Goal: Complete application form

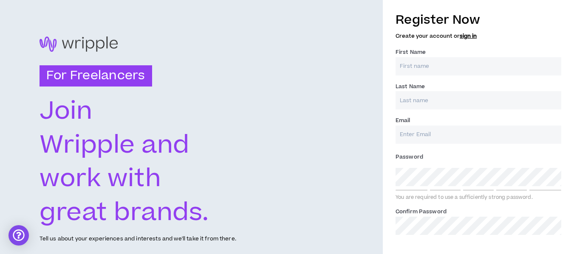
click at [433, 65] on input "First Name *" at bounding box center [478, 66] width 166 height 18
type input "[DEMOGRAPHIC_DATA]"
type input "Grad"
type input "[EMAIL_ADDRESS][DOMAIN_NAME]"
type input "Grad"
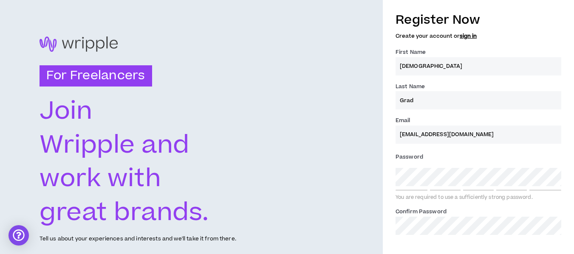
type input "[EMAIL_ADDRESS][DOMAIN_NAME]"
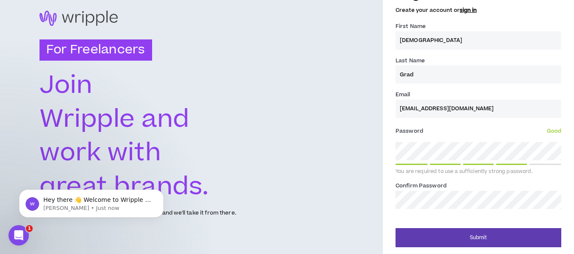
scroll to position [26, 0]
click at [423, 41] on input "[DEMOGRAPHIC_DATA]" at bounding box center [478, 40] width 166 height 18
type input "[DEMOGRAPHIC_DATA]"
click at [434, 76] on input "Grad" at bounding box center [478, 74] width 166 height 18
type input "Grad"
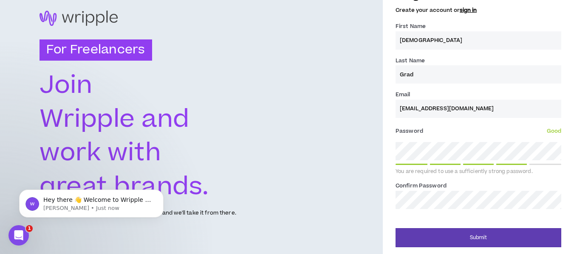
click at [427, 108] on input "[EMAIL_ADDRESS][DOMAIN_NAME]" at bounding box center [478, 109] width 166 height 18
type input "[EMAIL_ADDRESS][DOMAIN_NAME]"
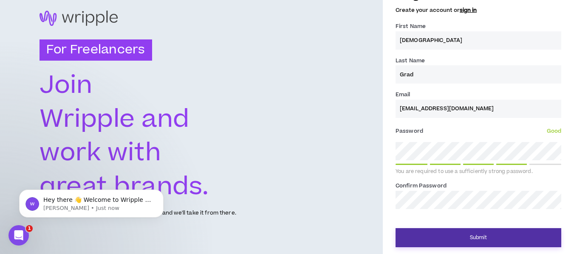
click at [472, 235] on button "Submit" at bounding box center [478, 237] width 166 height 19
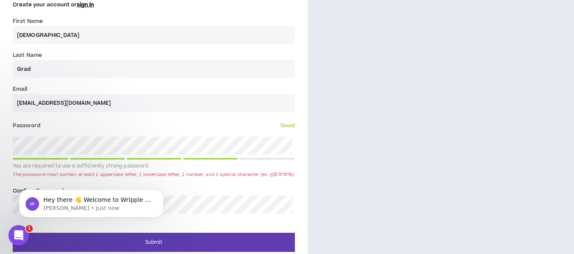
scroll to position [323, 0]
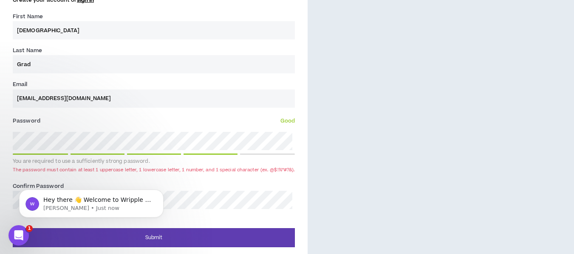
click at [19, 142] on div "Hey there 👋 Welcome to Wripple 🙌 Take a look around! If you have any questions,…" at bounding box center [91, 165] width 156 height 106
click at [18, 140] on div "Hey there 👋 Welcome to Wripple 🙌 Take a look around! If you have any questions,…" at bounding box center [91, 165] width 156 height 106
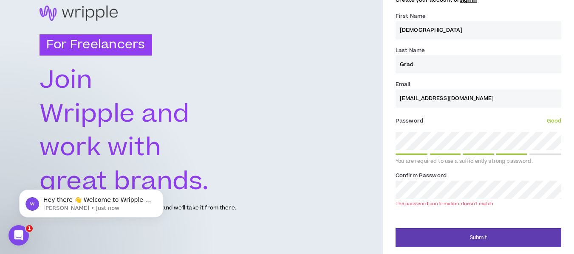
scroll to position [36, 0]
click at [338, 140] on div "For Freelancers [PERSON_NAME] and work with great brands. Tell us about your ex…" at bounding box center [287, 109] width 574 height 290
click at [338, 190] on div "For Freelancers [PERSON_NAME] and work with great brands. Tell us about your ex…" at bounding box center [287, 109] width 574 height 290
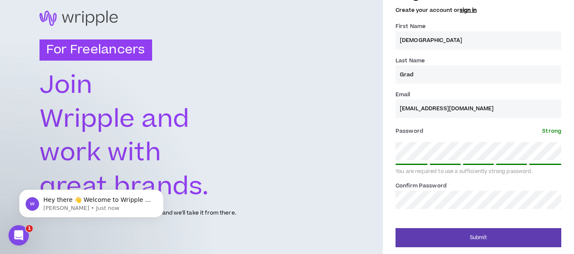
scroll to position [26, 0]
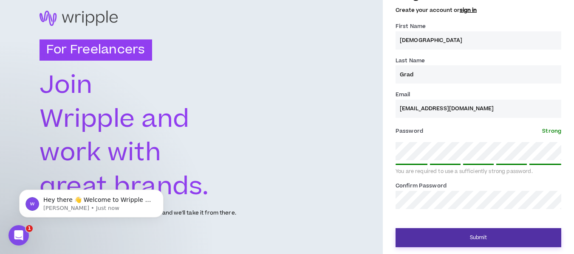
click at [498, 231] on button "Submit" at bounding box center [478, 237] width 166 height 19
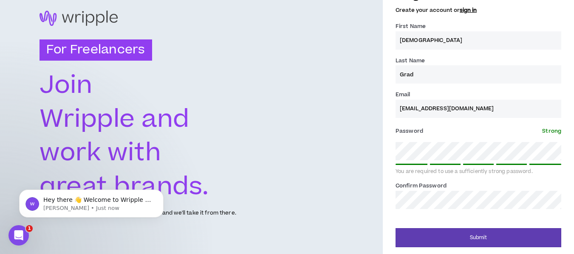
click at [332, 194] on div "For Freelancers [PERSON_NAME] and work with great brands. Tell us about your ex…" at bounding box center [287, 114] width 574 height 280
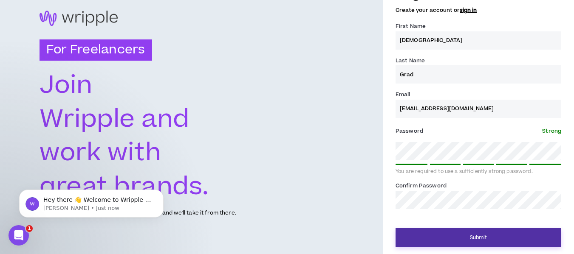
click at [473, 235] on button "Submit" at bounding box center [478, 237] width 166 height 19
click at [499, 239] on button "Submit" at bounding box center [478, 237] width 166 height 19
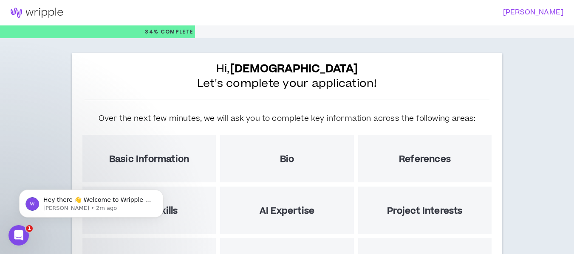
click at [536, 10] on h3 "[PERSON_NAME]" at bounding box center [421, 12] width 281 height 8
click at [42, 10] on img at bounding box center [36, 13] width 73 height 10
